Goal: Use online tool/utility

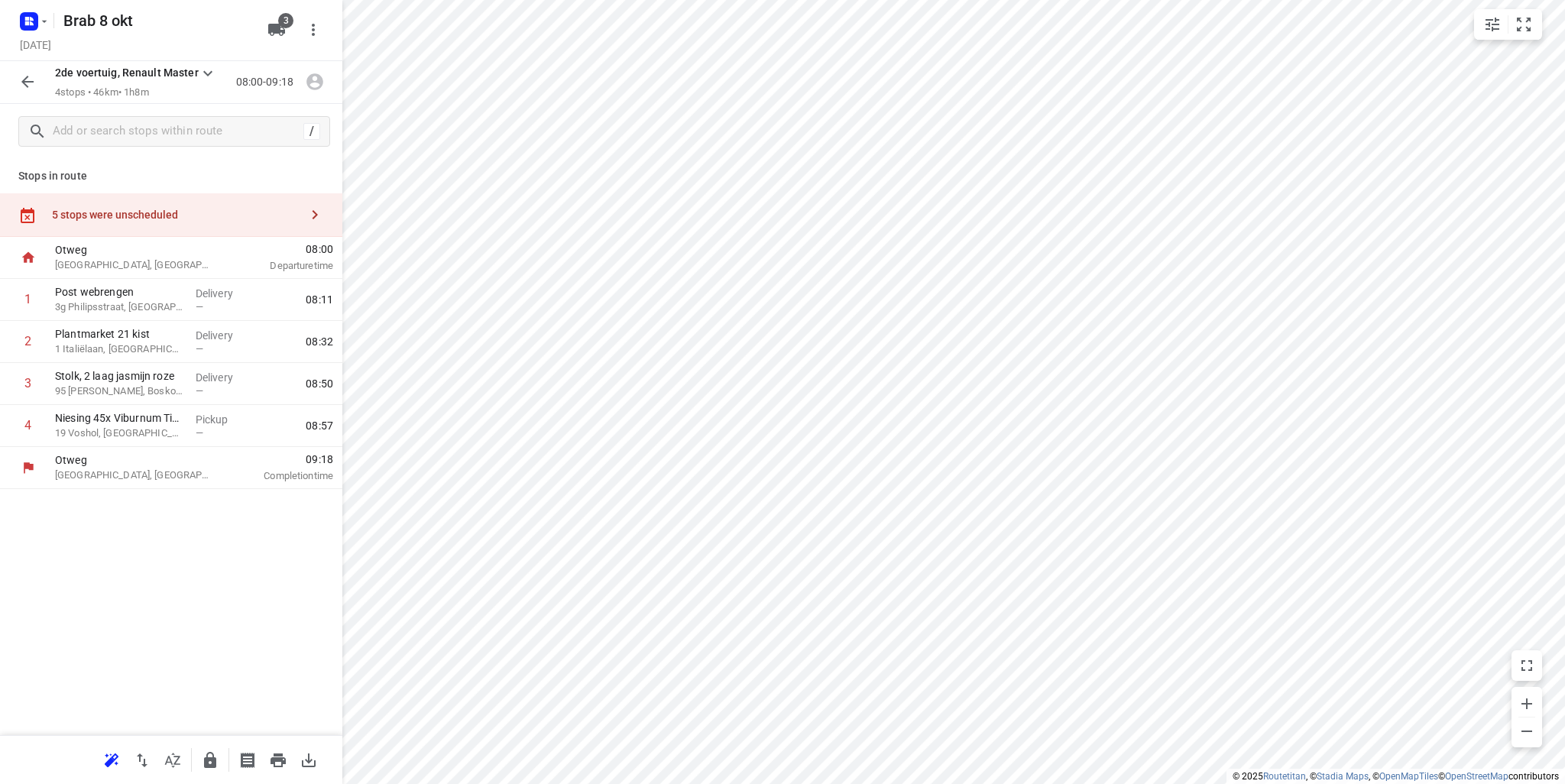
click at [22, 71] on button "button" at bounding box center [27, 82] width 30 height 30
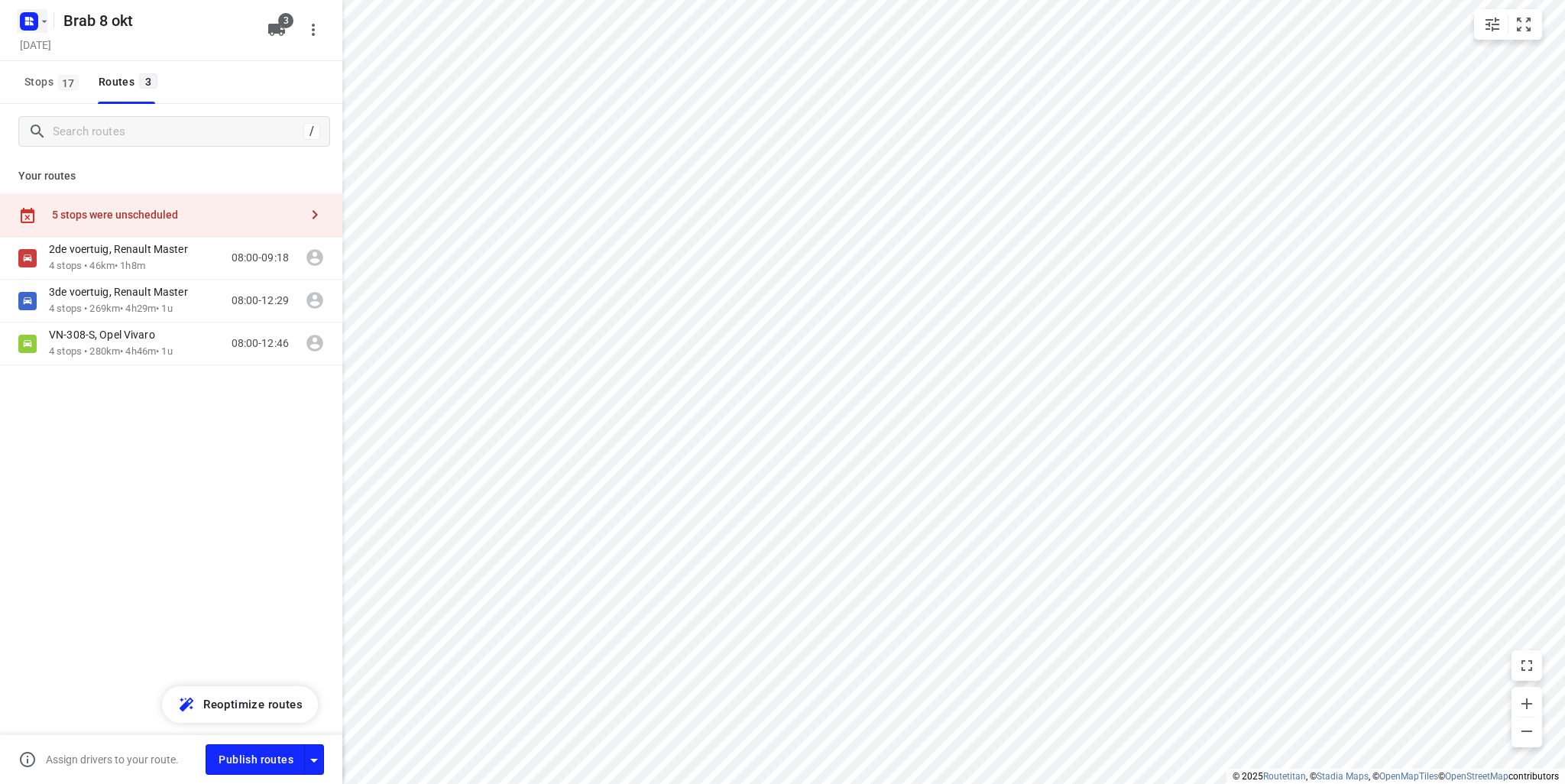
click at [34, 19] on rect "button" at bounding box center [30, 22] width 19 height 19
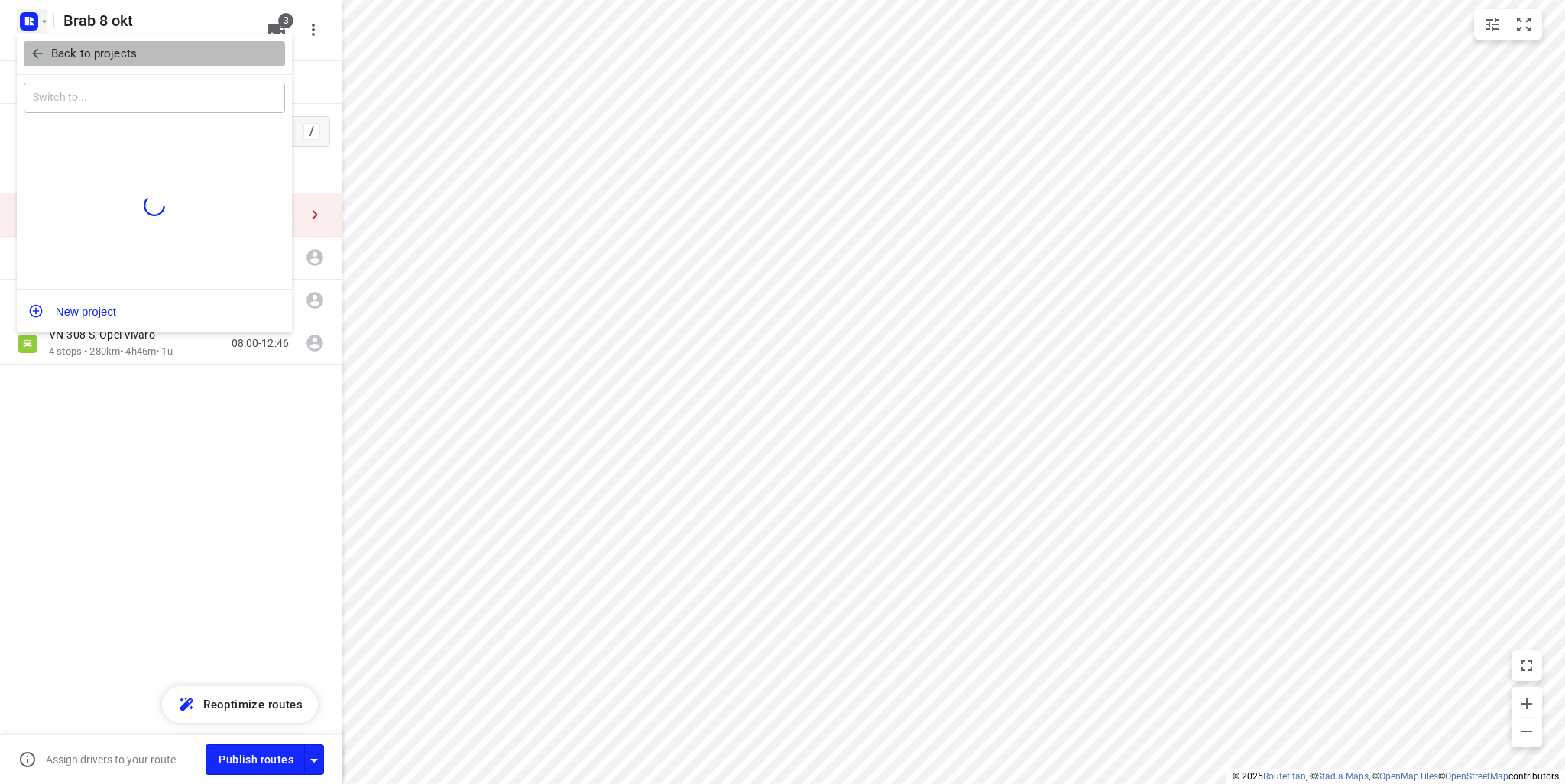
click at [58, 54] on p "Back to projects" at bounding box center [94, 54] width 85 height 18
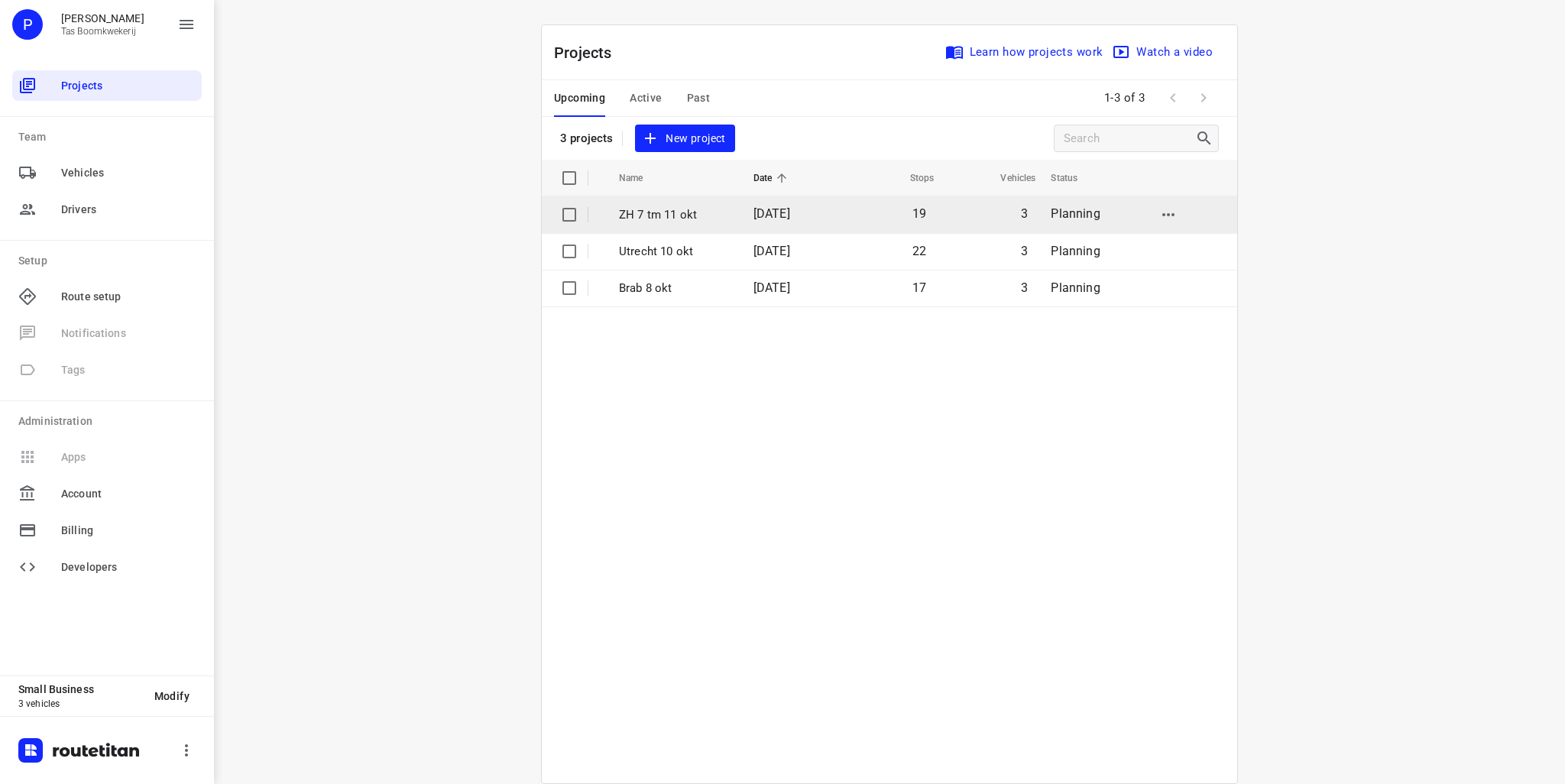
click at [679, 219] on p "ZH 7 tm 11 okt" at bounding box center [675, 215] width 112 height 18
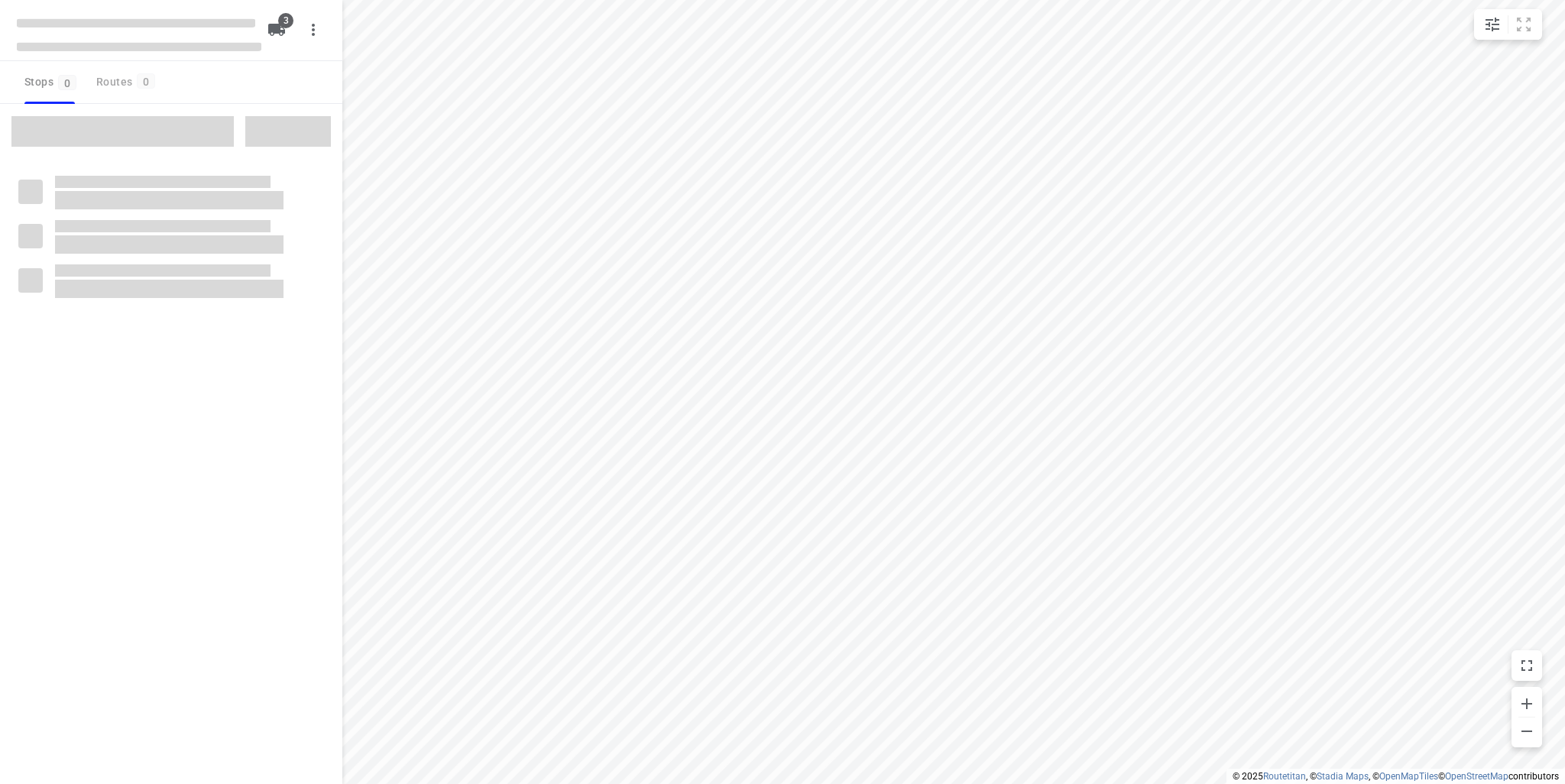
type input "distance"
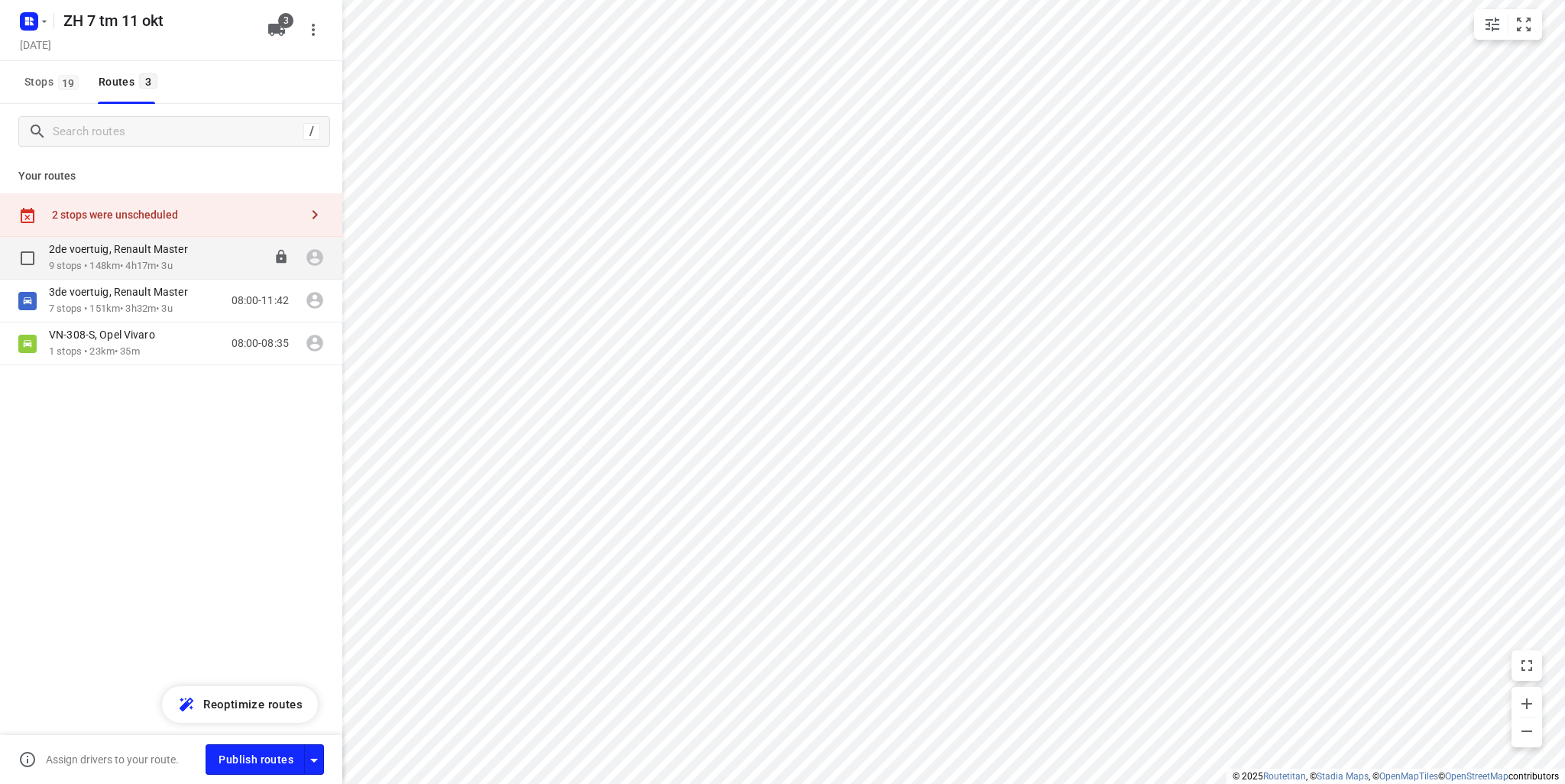
click at [141, 247] on p "2de voertuig, Renault Master" at bounding box center [123, 249] width 148 height 14
